Goal: Task Accomplishment & Management: Manage account settings

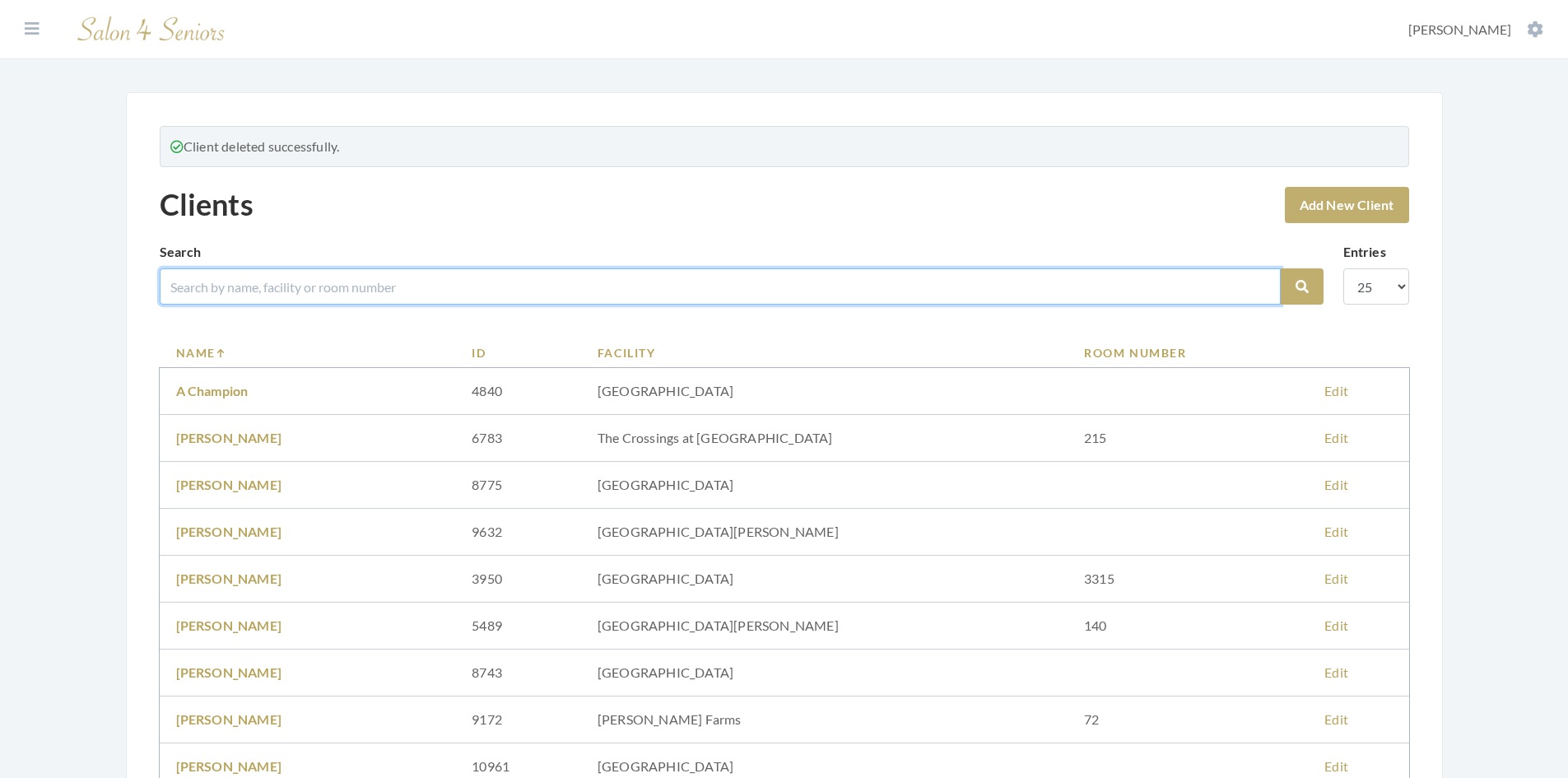
click at [215, 293] on input "search" at bounding box center [720, 287] width 1121 height 37
type input "[PERSON_NAME]"
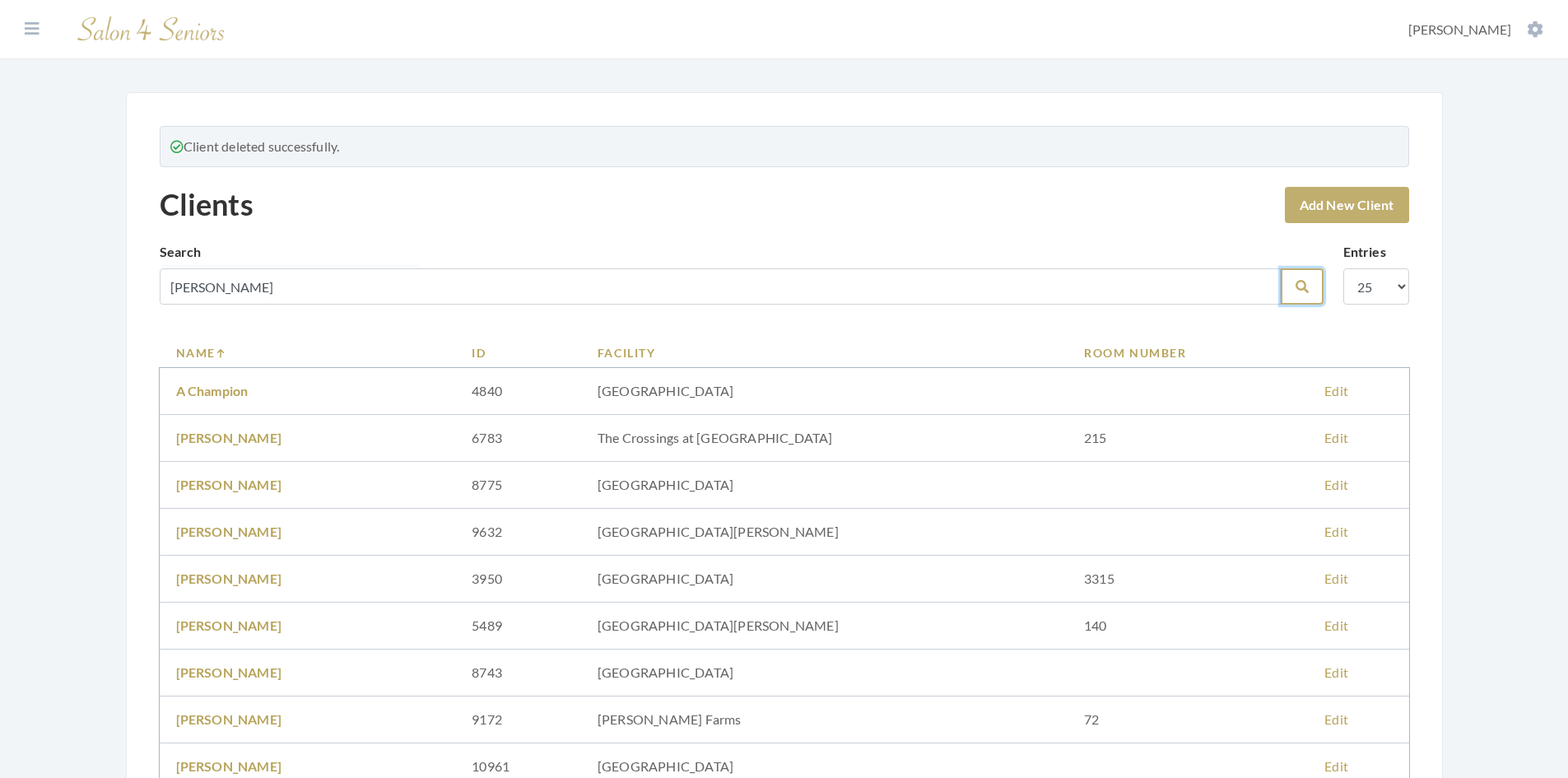
click at [1308, 288] on icon "submit" at bounding box center [1302, 287] width 13 height 13
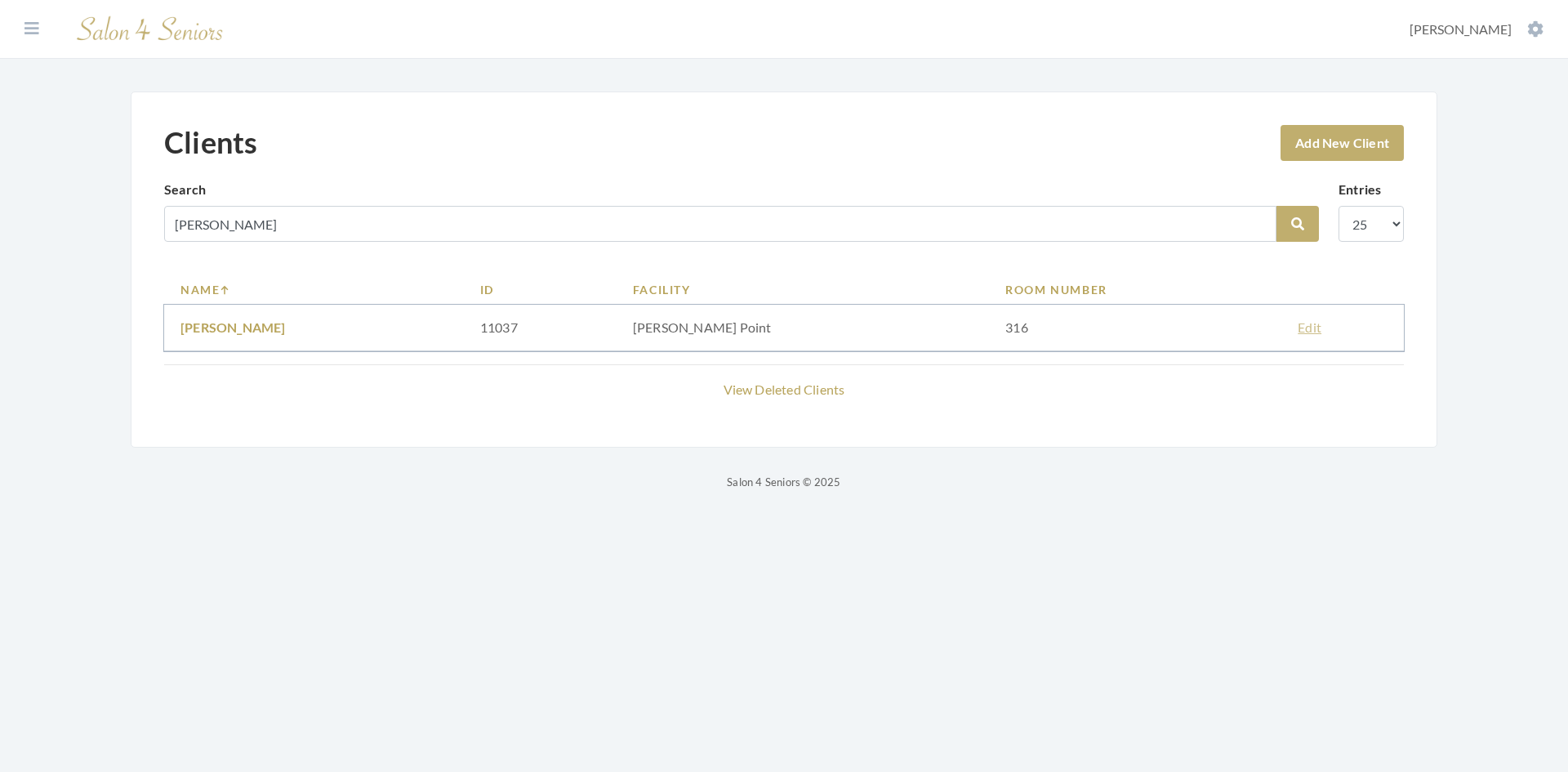
click at [1298, 330] on link "Edit" at bounding box center [1309, 327] width 24 height 16
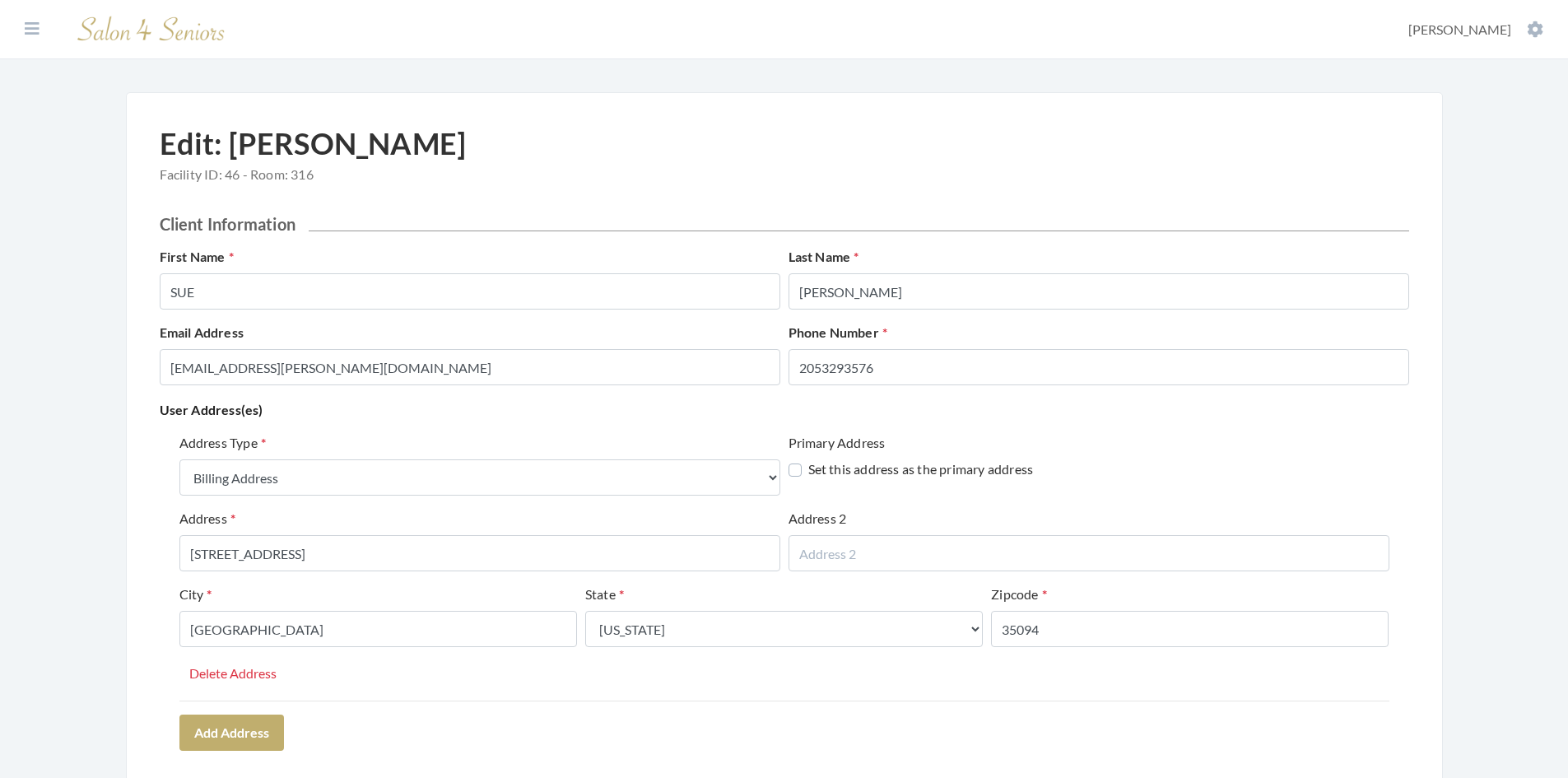
select select "billing"
select select "al"
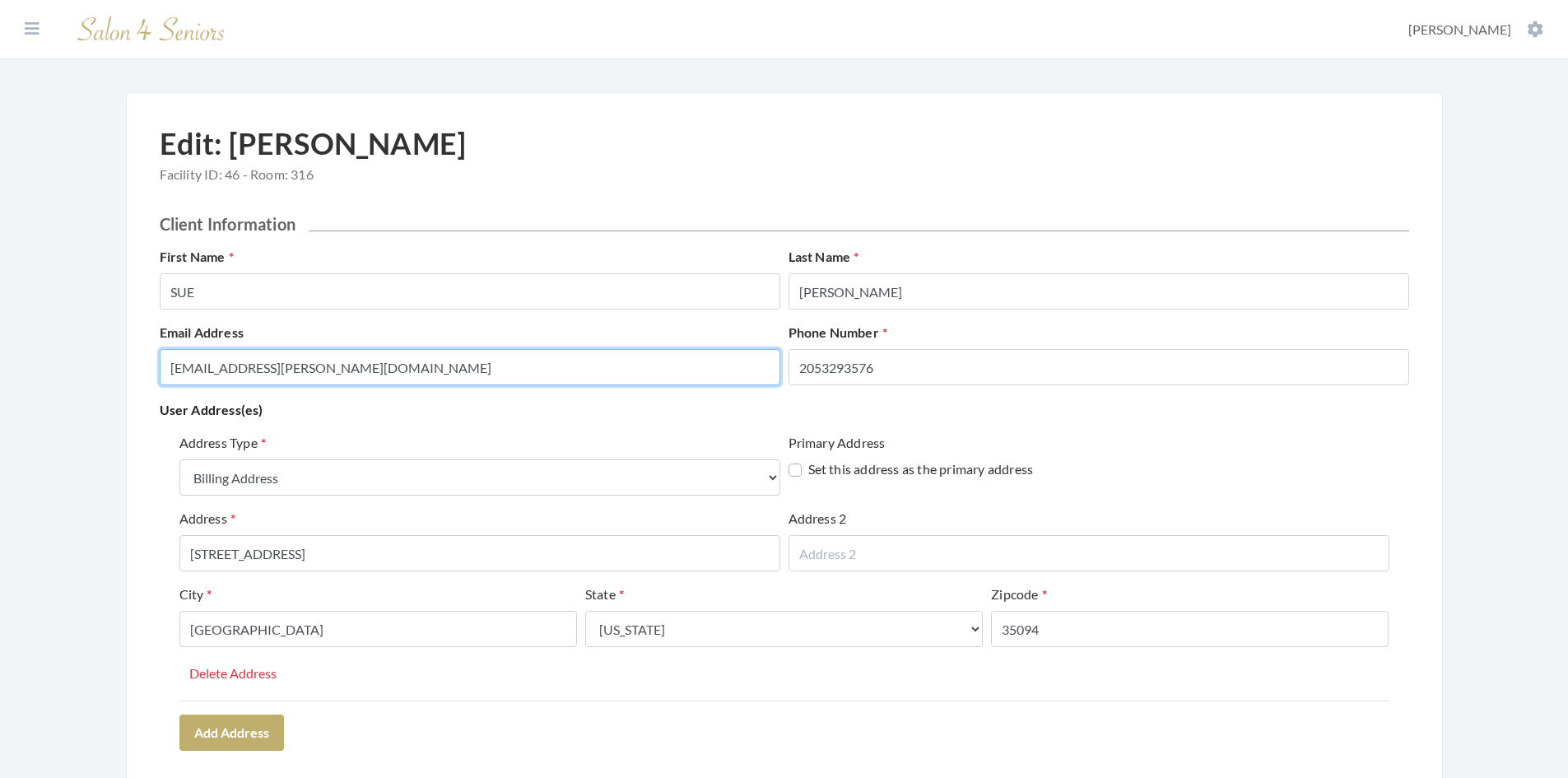
drag, startPoint x: 465, startPoint y: 376, endPoint x: 0, endPoint y: 352, distance: 465.6
paste input "shallman12244@bellsouth.net"
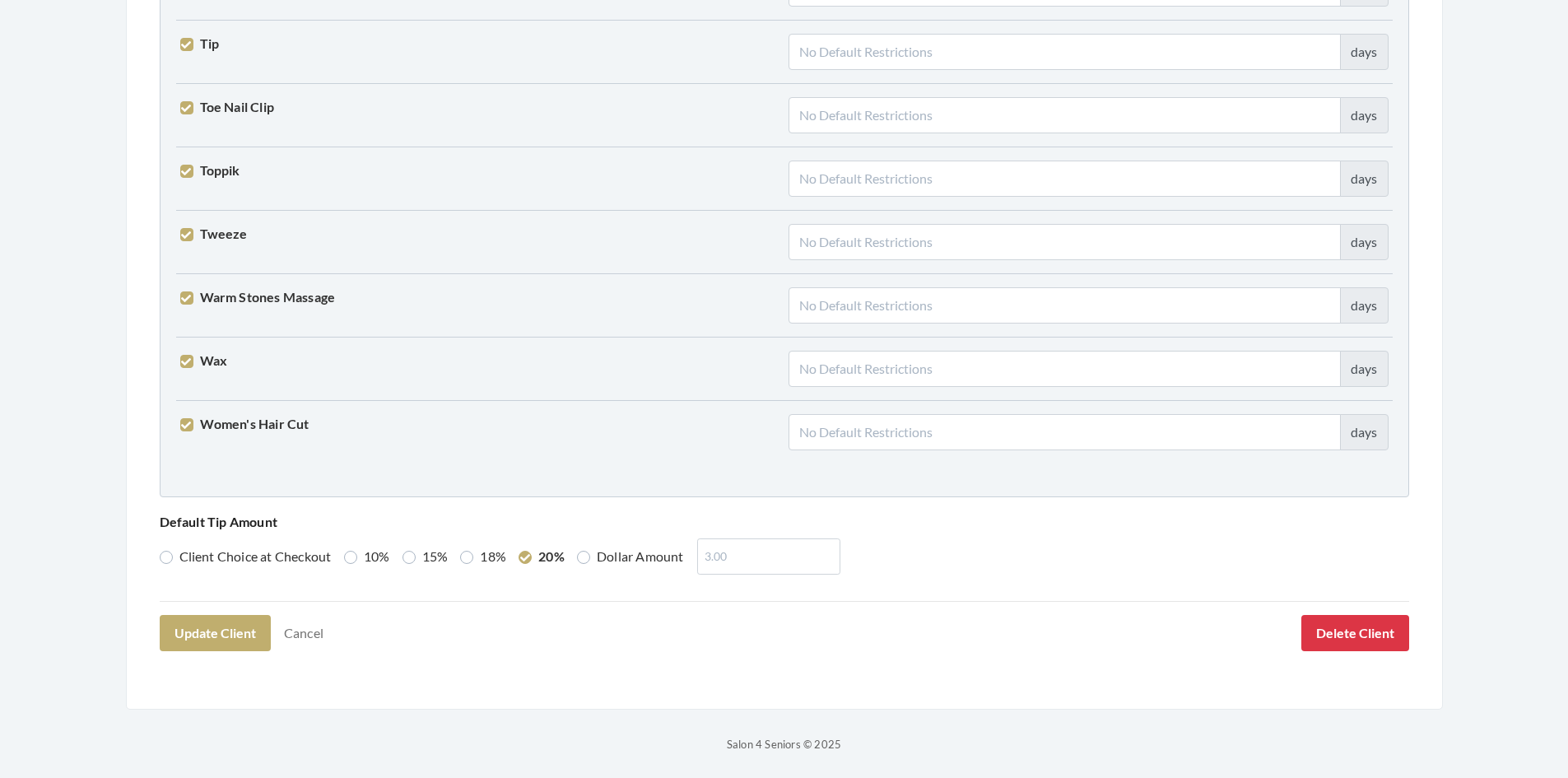
scroll to position [4056, 0]
type input "shallman12244@bellsouth.net"
click at [240, 634] on button "Update Client" at bounding box center [215, 633] width 111 height 37
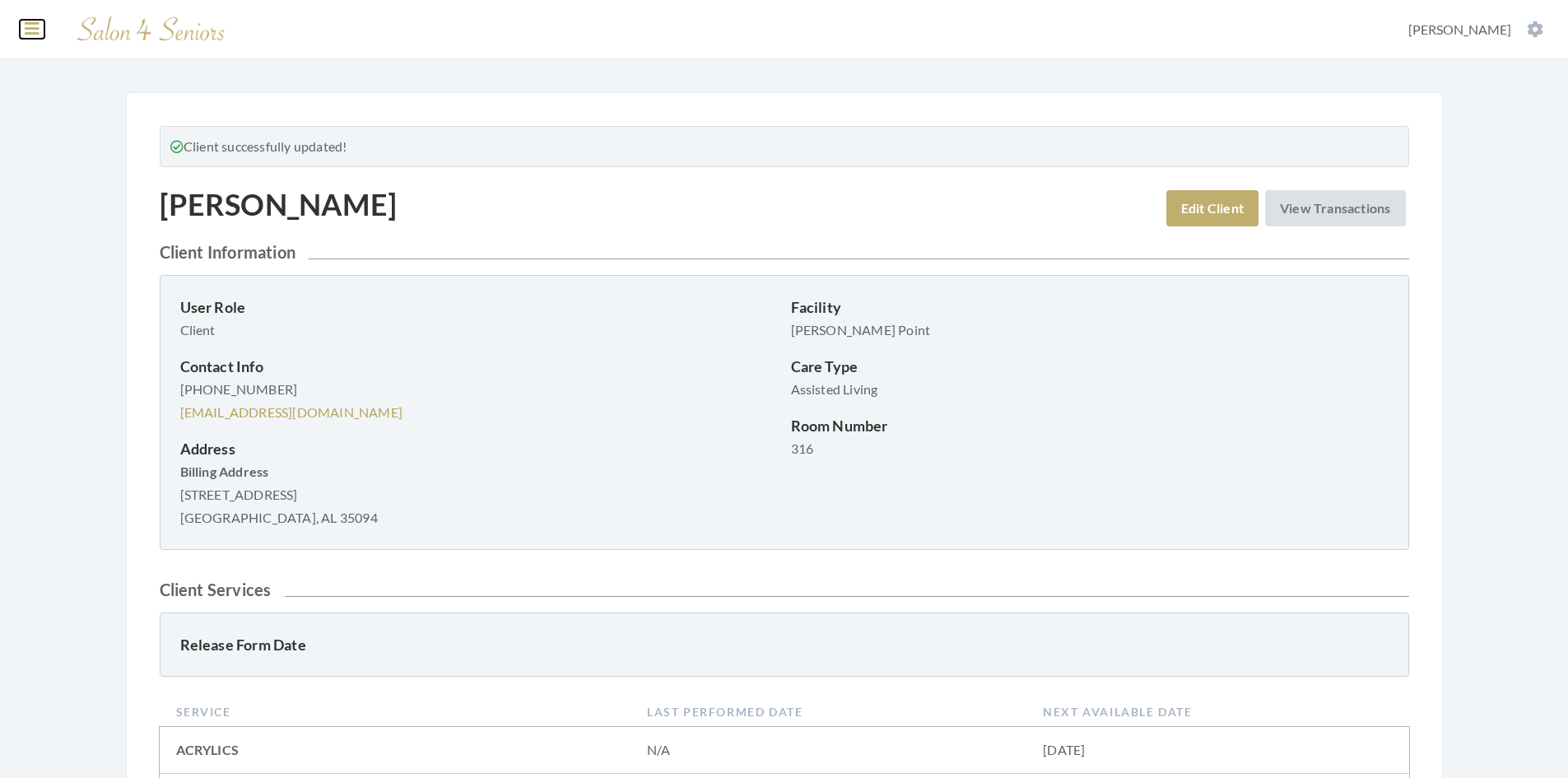
click at [33, 34] on icon at bounding box center [32, 29] width 15 height 17
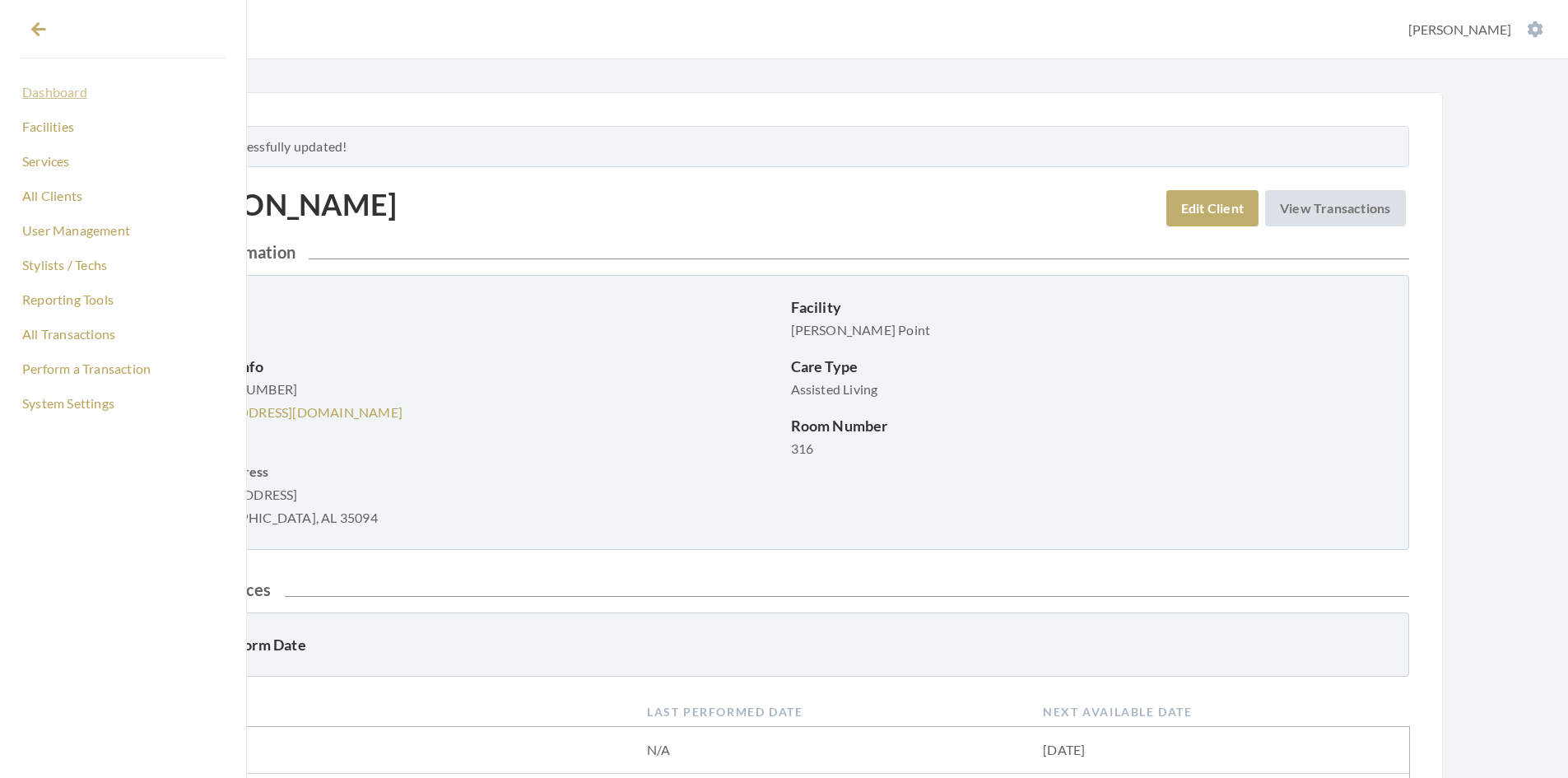
click at [63, 95] on link "Dashboard" at bounding box center [123, 92] width 207 height 28
